Goal: Check status: Check status

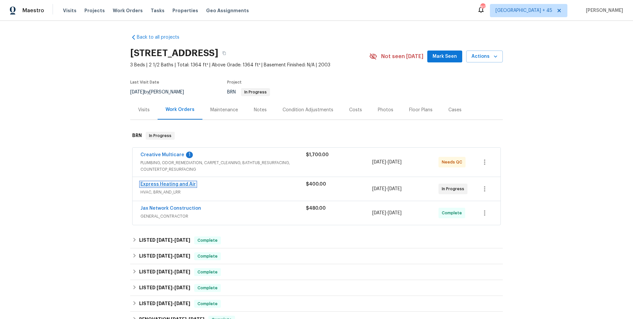
click at [171, 186] on link "Express Heating and Air" at bounding box center [167, 184] width 55 height 5
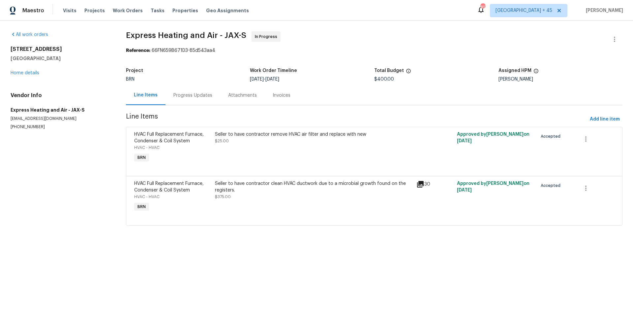
click at [182, 97] on div "Progress Updates" at bounding box center [192, 95] width 39 height 7
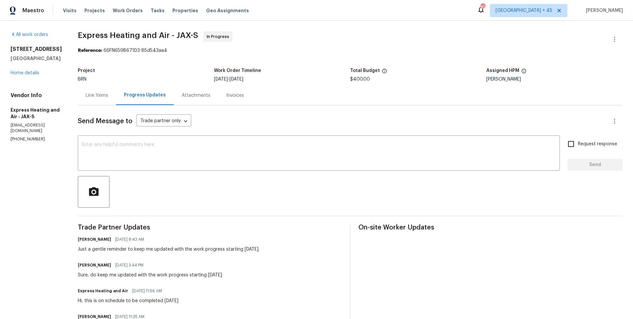
scroll to position [88, 0]
